Goal: Complete application form

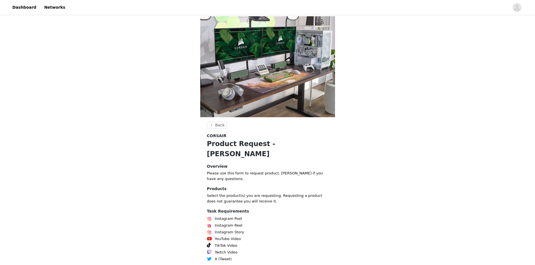
scroll to position [26, 0]
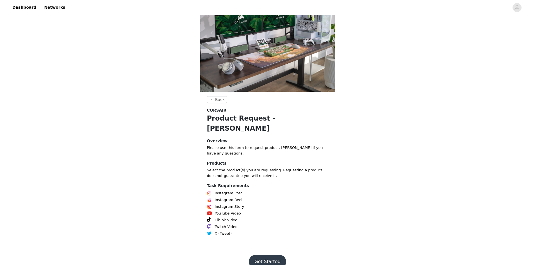
click at [275, 255] on button "Get Started" at bounding box center [267, 261] width 37 height 13
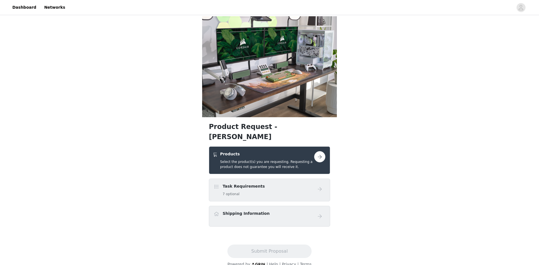
click at [318, 151] on button "button" at bounding box center [319, 156] width 11 height 11
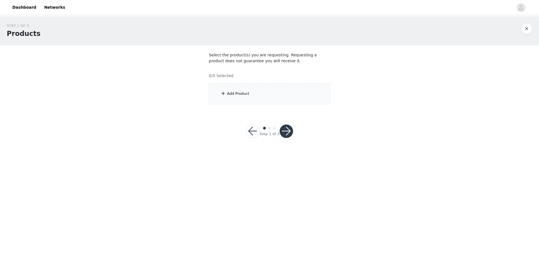
click at [261, 85] on div "Add Product" at bounding box center [269, 93] width 121 height 21
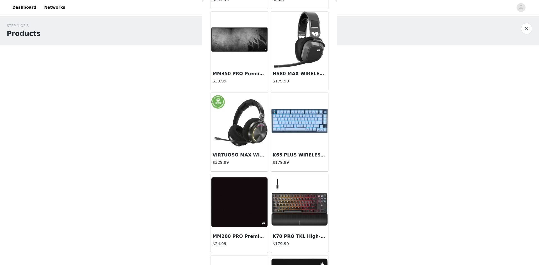
scroll to position [594, 0]
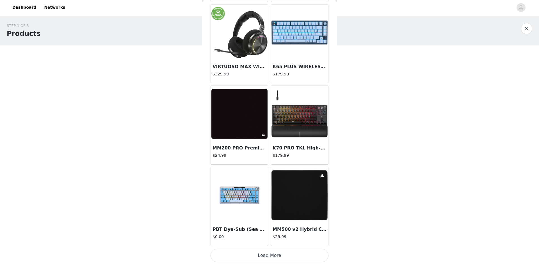
click at [313, 260] on button "Load More" at bounding box center [270, 255] width 118 height 13
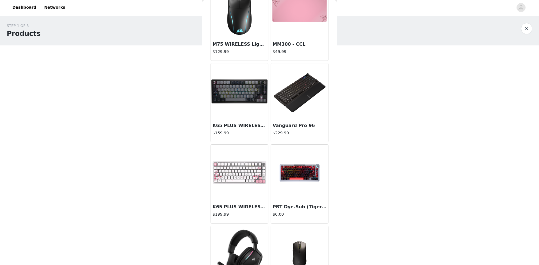
scroll to position [1352, 0]
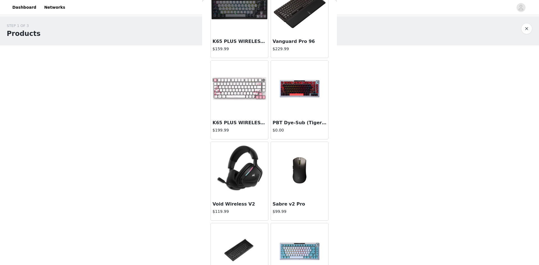
click at [295, 176] on img at bounding box center [300, 170] width 56 height 56
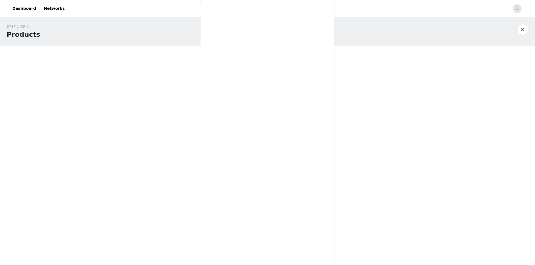
scroll to position [0, 0]
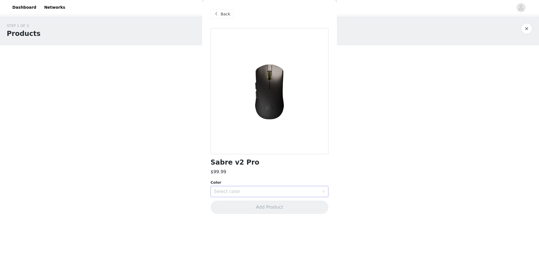
click at [237, 191] on div "Select color" at bounding box center [266, 192] width 105 height 6
click at [232, 214] on li "White" at bounding box center [270, 213] width 118 height 9
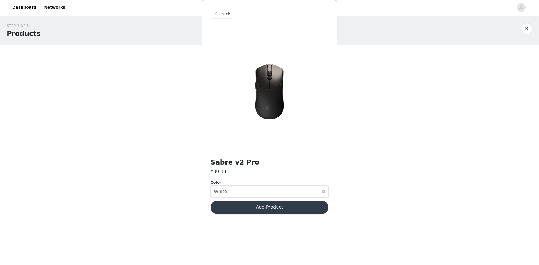
click at [224, 191] on div "White" at bounding box center [220, 192] width 13 height 11
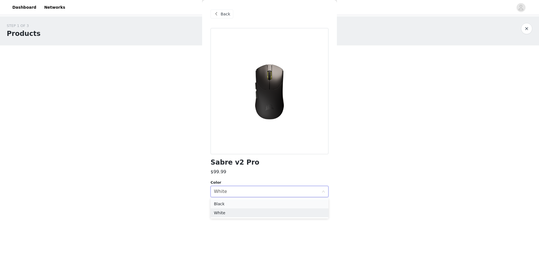
click at [224, 202] on li "Black" at bounding box center [270, 204] width 118 height 9
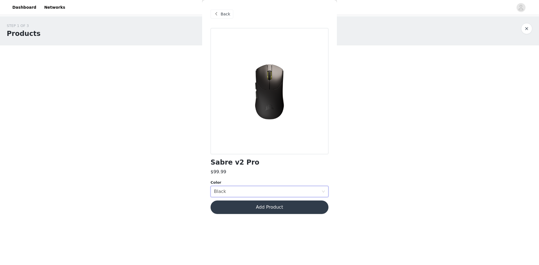
click at [255, 206] on button "Add Product" at bounding box center [270, 207] width 118 height 13
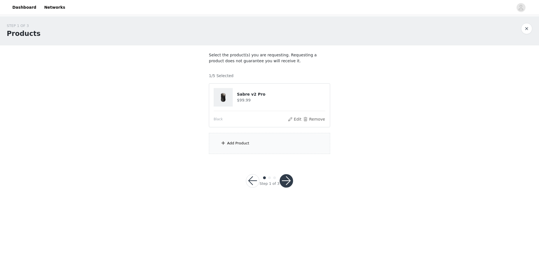
click at [285, 181] on button "button" at bounding box center [286, 180] width 13 height 13
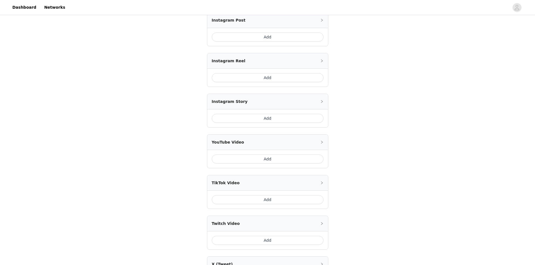
scroll to position [169, 0]
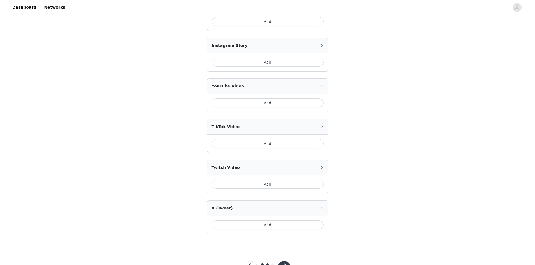
click at [274, 184] on button "Add" at bounding box center [268, 184] width 112 height 9
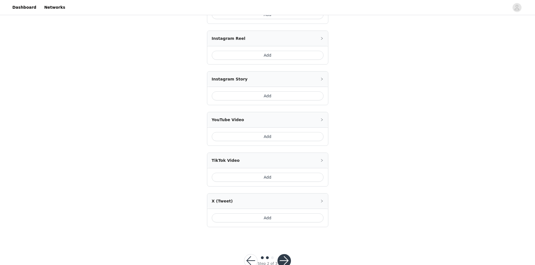
scroll to position [216, 0]
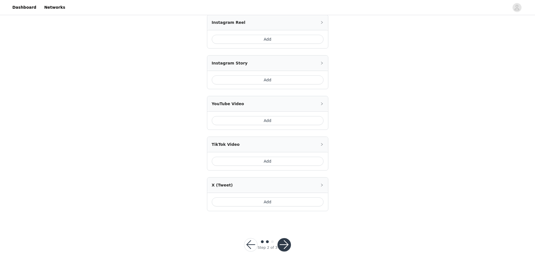
click at [277, 205] on button "Add" at bounding box center [268, 202] width 112 height 9
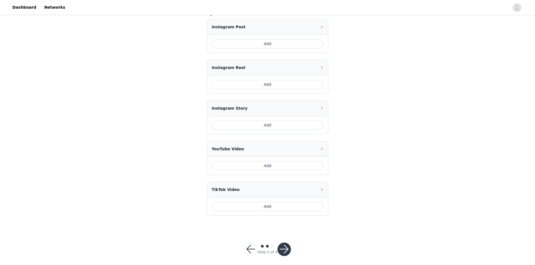
scroll to position [233, 0]
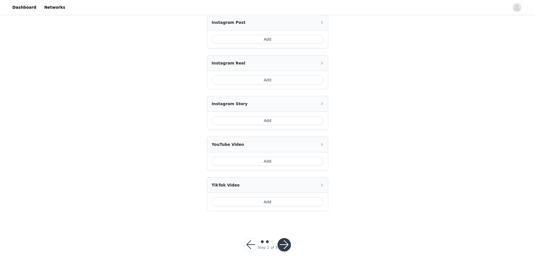
click at [288, 244] on button "button" at bounding box center [284, 244] width 13 height 13
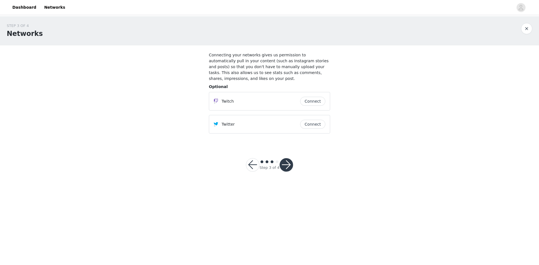
click at [306, 120] on button "Connect" at bounding box center [312, 124] width 25 height 9
click at [313, 97] on button "Connect" at bounding box center [312, 101] width 25 height 9
click at [284, 161] on button "button" at bounding box center [286, 164] width 13 height 13
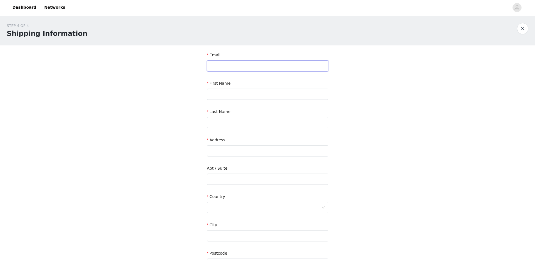
click at [232, 64] on input "text" at bounding box center [267, 65] width 121 height 11
type input "[EMAIL_ADDRESS][DOMAIN_NAME]"
click at [274, 94] on input "text" at bounding box center [267, 94] width 121 height 11
type input "[PERSON_NAME]"
click at [237, 124] on input "text" at bounding box center [267, 122] width 121 height 11
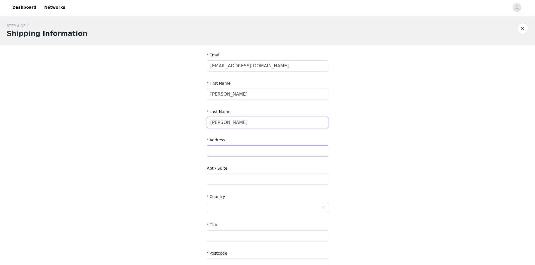
type input "[PERSON_NAME]"
click at [224, 148] on input "text" at bounding box center [267, 150] width 121 height 11
paste input "[STREET_ADDRESS]"
type input "[STREET_ADDRESS]"
click at [235, 178] on input "text" at bounding box center [267, 179] width 121 height 11
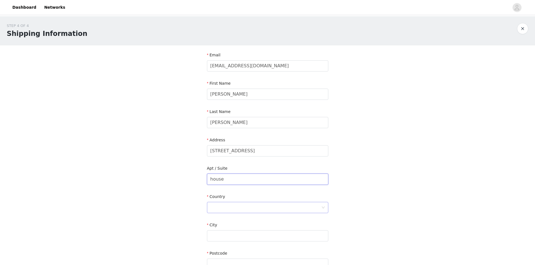
type input "house"
click at [244, 208] on div at bounding box center [265, 208] width 111 height 11
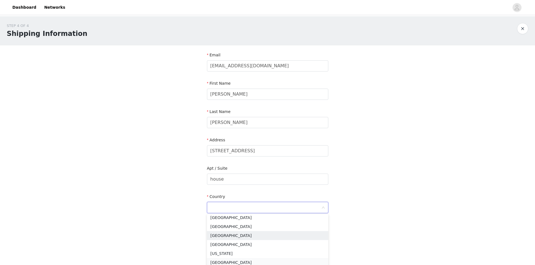
scroll to position [758, 0]
click at [223, 237] on li "[GEOGRAPHIC_DATA]" at bounding box center [267, 234] width 121 height 9
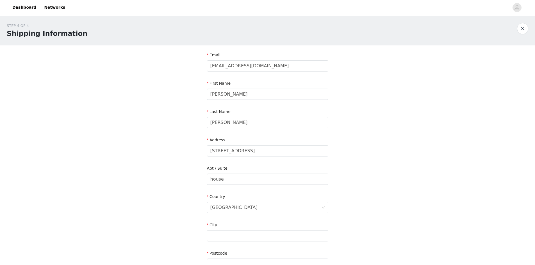
scroll to position [28, 0]
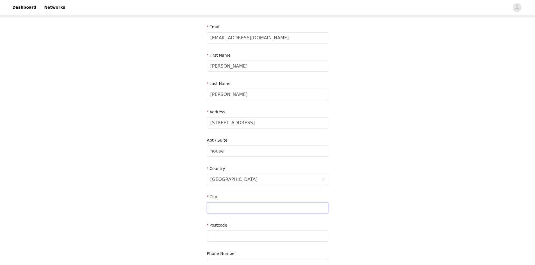
click at [228, 205] on input "text" at bounding box center [267, 208] width 121 height 11
drag, startPoint x: 249, startPoint y: 124, endPoint x: 276, endPoint y: 123, distance: 27.0
click at [276, 123] on input "[STREET_ADDRESS]" at bounding box center [267, 122] width 121 height 11
click at [222, 209] on input "text" at bounding box center [267, 208] width 121 height 11
paste input "[STREET_ADDRESS]"
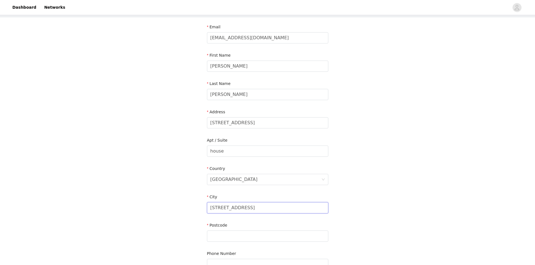
drag, startPoint x: 243, startPoint y: 207, endPoint x: 212, endPoint y: 206, distance: 31.8
click at [212, 206] on input "[STREET_ADDRESS]" at bounding box center [267, 208] width 121 height 11
click at [211, 206] on input "[STREET_ADDRESS]" at bounding box center [267, 208] width 121 height 11
click at [273, 209] on input "[GEOGRAPHIC_DATA] 63179 [GEOGRAPHIC_DATA]" at bounding box center [267, 208] width 121 height 11
type input "[GEOGRAPHIC_DATA]"
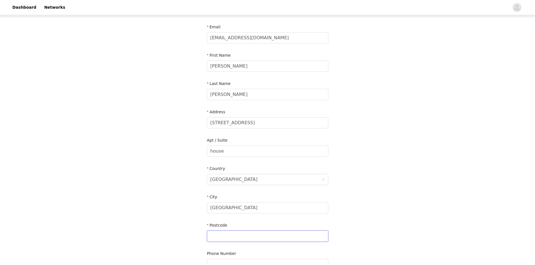
click at [219, 239] on input "text" at bounding box center [267, 236] width 121 height 11
drag, startPoint x: 277, startPoint y: 124, endPoint x: 290, endPoint y: 124, distance: 12.6
click at [290, 124] on input "[STREET_ADDRESS]" at bounding box center [267, 122] width 121 height 11
click at [249, 233] on input "text" at bounding box center [267, 236] width 121 height 11
paste input "63179"
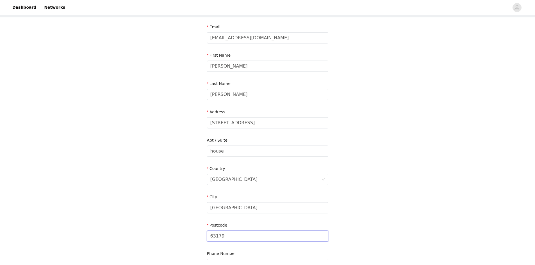
scroll to position [84, 0]
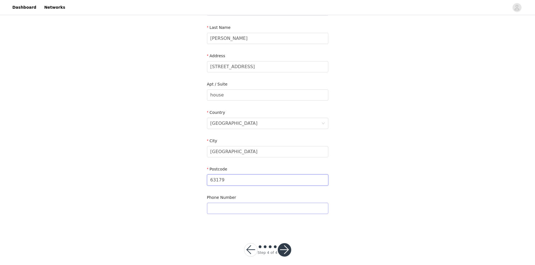
type input "63179"
click at [233, 207] on input "text" at bounding box center [267, 208] width 121 height 11
type input "6"
type input "662558369"
click at [283, 256] on button "button" at bounding box center [284, 250] width 13 height 13
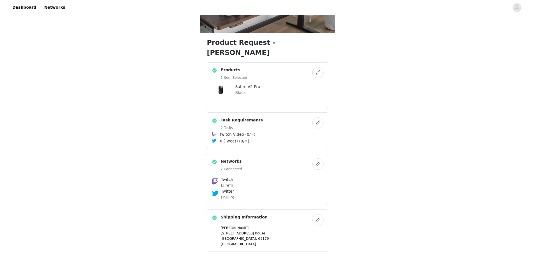
scroll to position [108, 0]
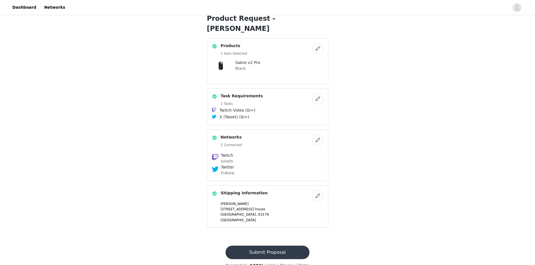
click at [289, 246] on button "Submit Proposal" at bounding box center [268, 252] width 84 height 13
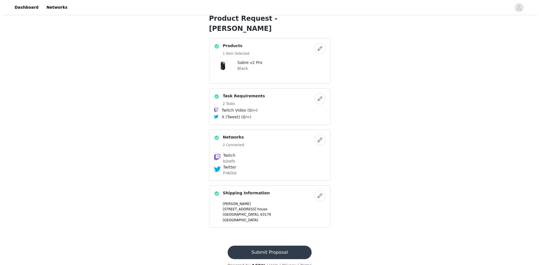
scroll to position [0, 0]
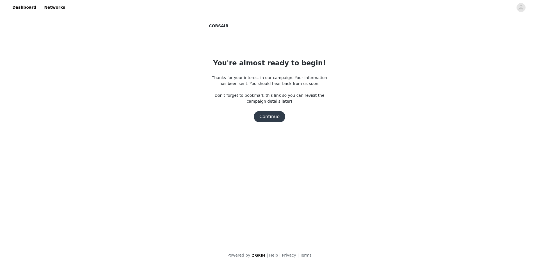
click at [269, 117] on button "Continue" at bounding box center [269, 116] width 31 height 11
